Goal: Navigation & Orientation: Find specific page/section

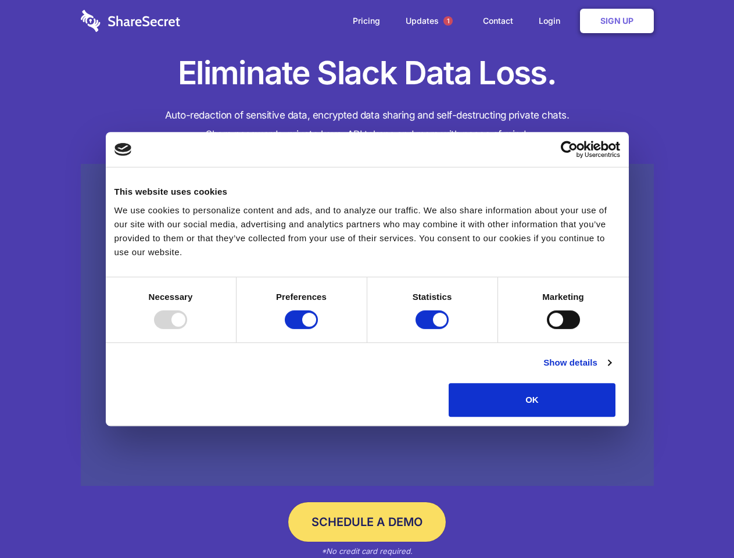
click at [187, 329] on div at bounding box center [170, 319] width 33 height 19
click at [318, 329] on input "Preferences" at bounding box center [301, 319] width 33 height 19
checkbox input "false"
click at [433, 329] on input "Statistics" at bounding box center [431, 319] width 33 height 19
checkbox input "false"
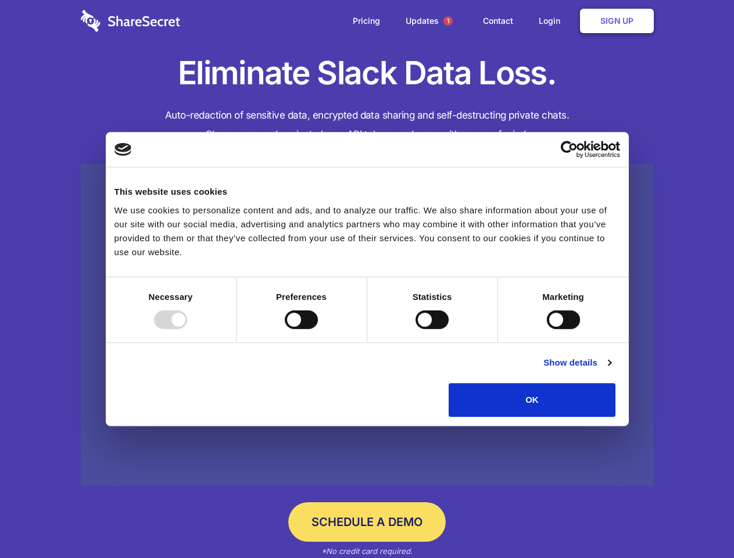
click at [547, 329] on input "Marketing" at bounding box center [563, 319] width 33 height 19
checkbox input "true"
click at [611, 370] on link "Show details" at bounding box center [576, 363] width 67 height 14
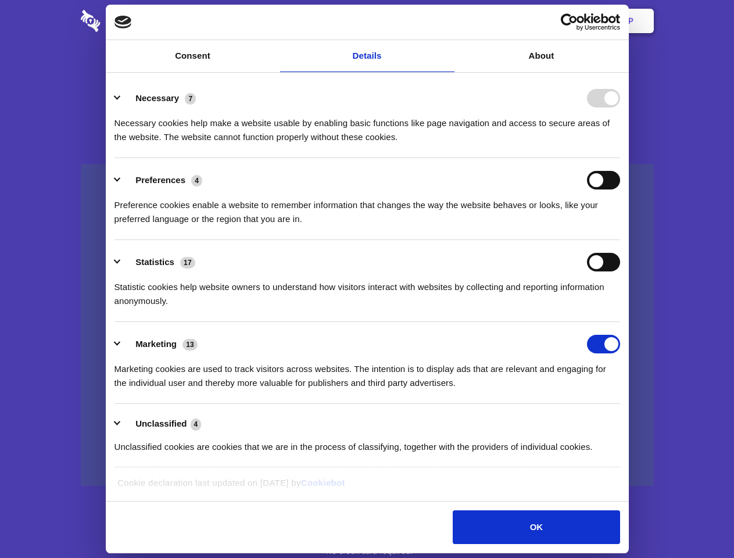
click at [620, 158] on li "Necessary 7 Necessary cookies help make a website usable by enabling basic func…" at bounding box center [366, 117] width 505 height 82
click at [447, 21] on span "1" at bounding box center [447, 20] width 9 height 9
